Goal: Find specific page/section: Find specific page/section

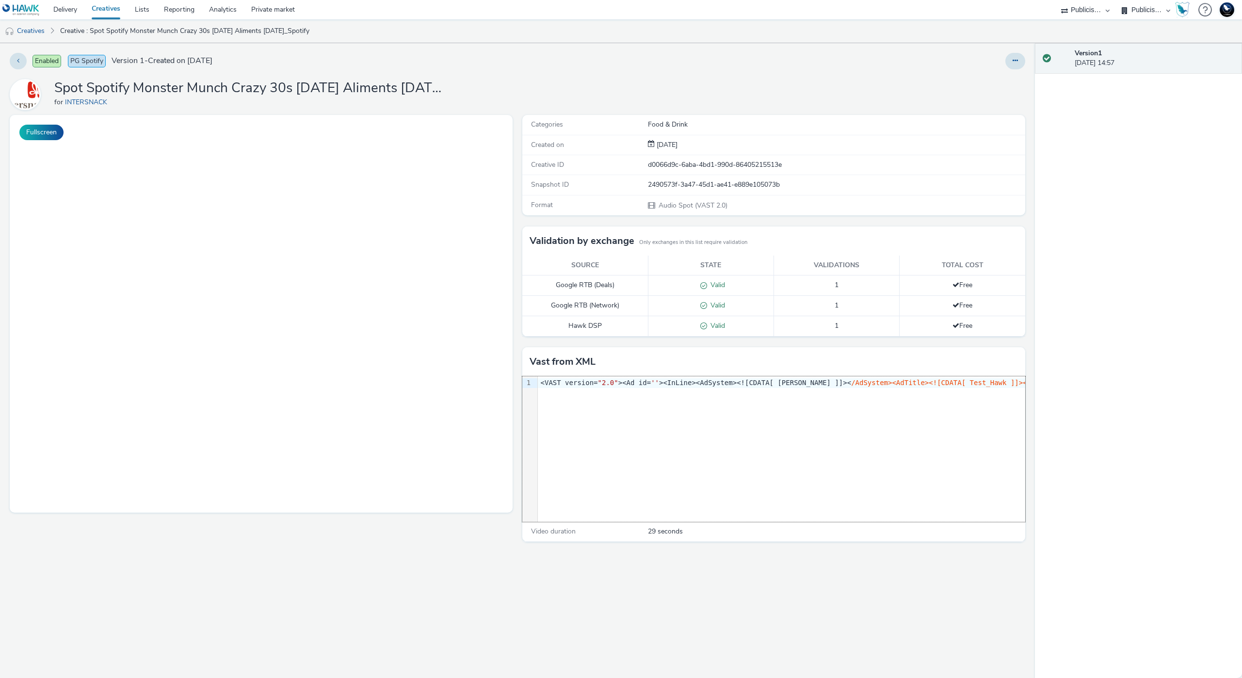
select select "d07aba32-d775-4fed-a722-f10c6504dd64"
select select "f97d6638-e0a1-4f7a-bf46-55015878e29e"
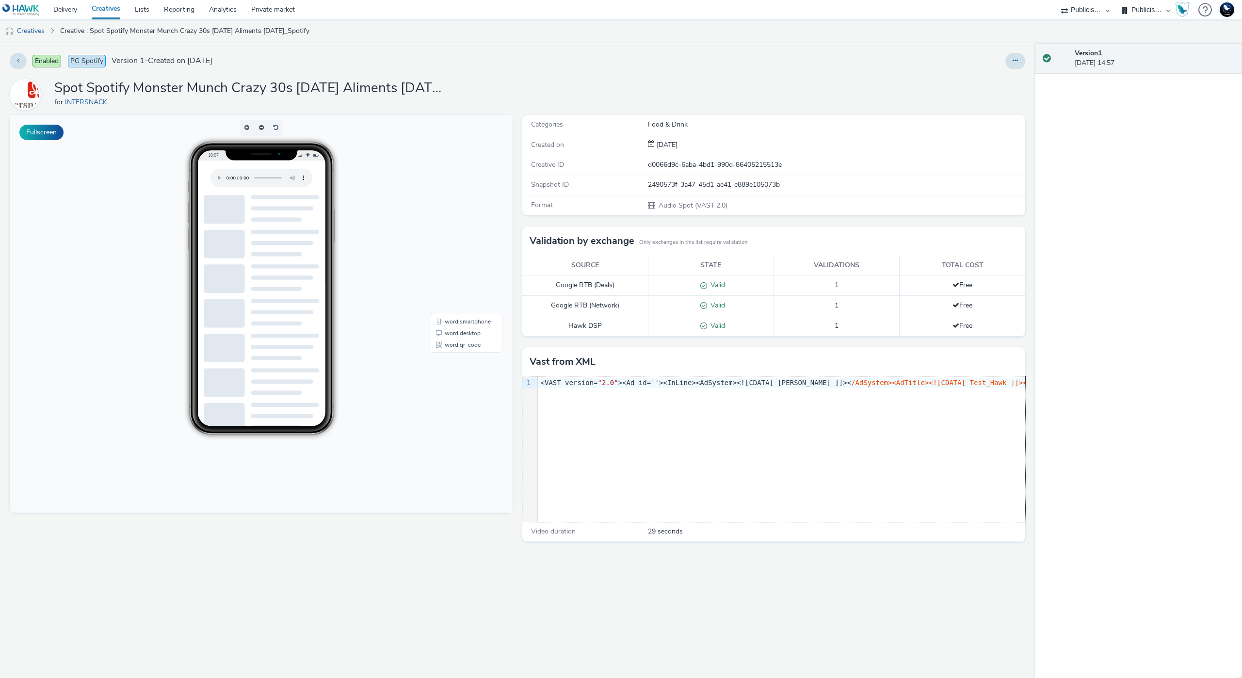
scroll to position [0, 4885]
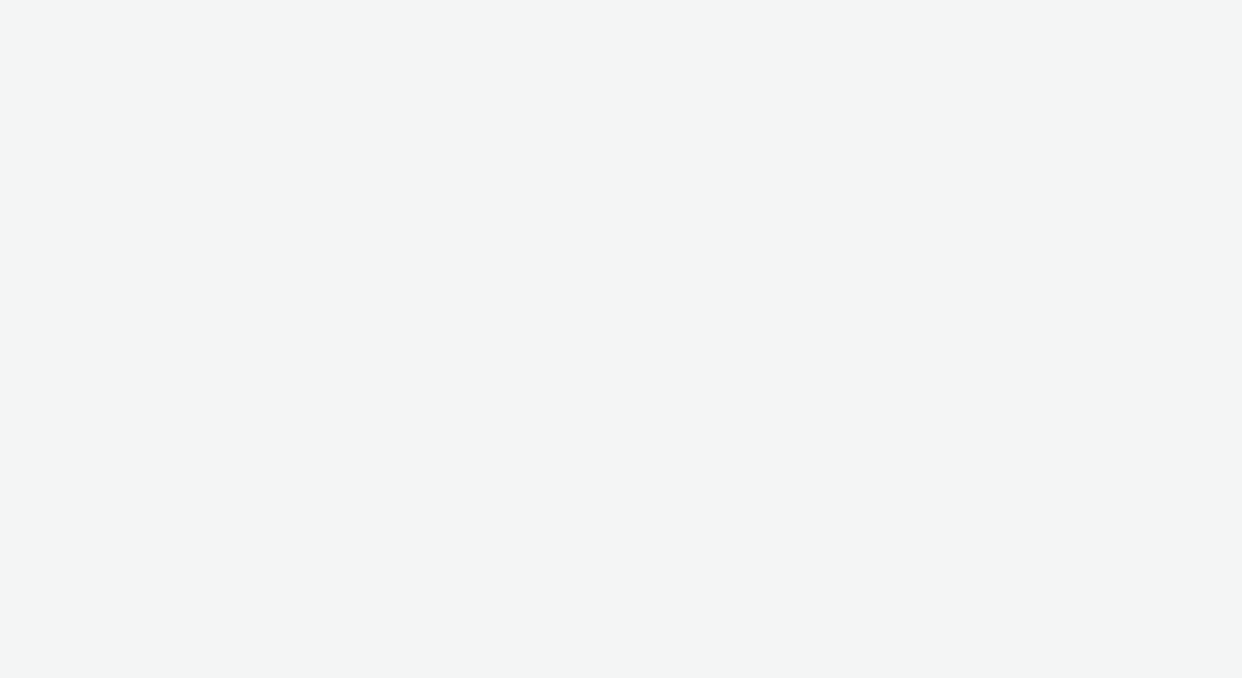
select select "d57a0b46-ef33-4938-977b-e6d07593e41f"
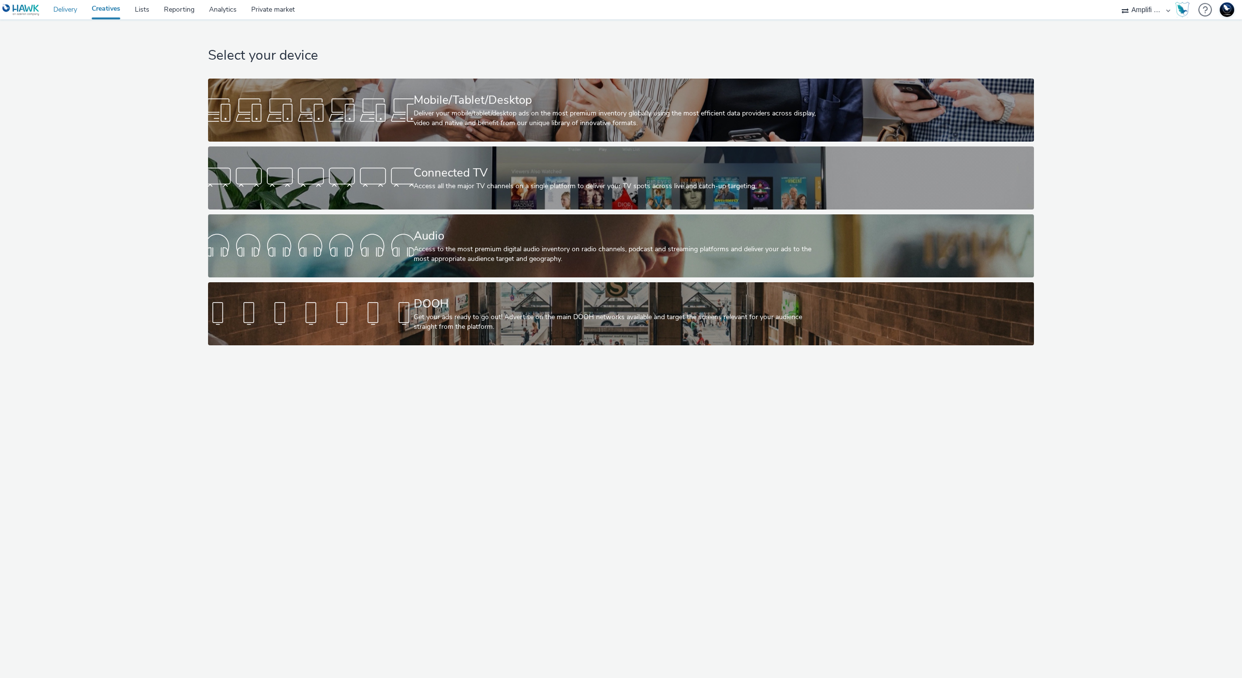
click at [77, 9] on link "Delivery" at bounding box center [65, 9] width 38 height 19
